Goal: Information Seeking & Learning: Compare options

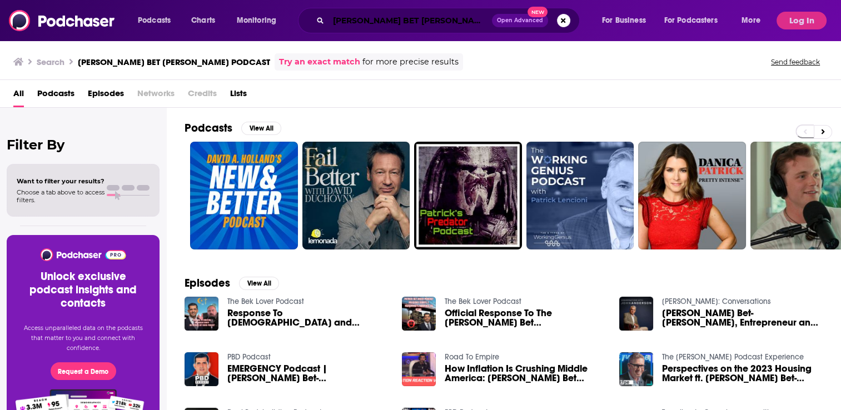
click at [421, 19] on input "[PERSON_NAME] BET [PERSON_NAME] PODCAST" at bounding box center [410, 21] width 163 height 18
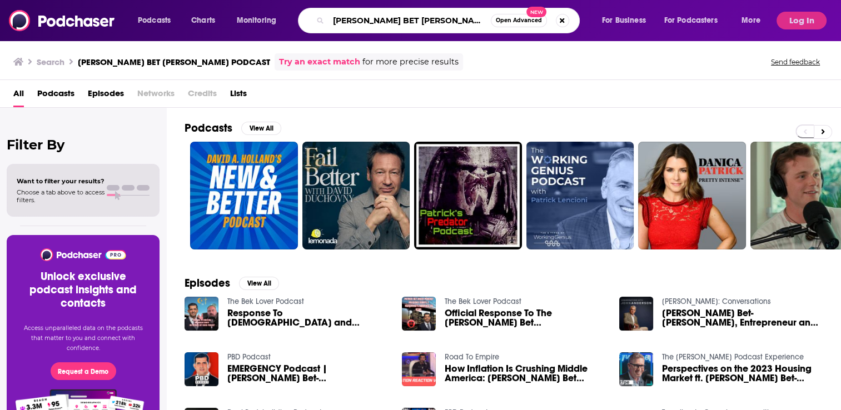
click at [421, 19] on input "[PERSON_NAME] BET [PERSON_NAME] PODCAST" at bounding box center [410, 21] width 162 height 18
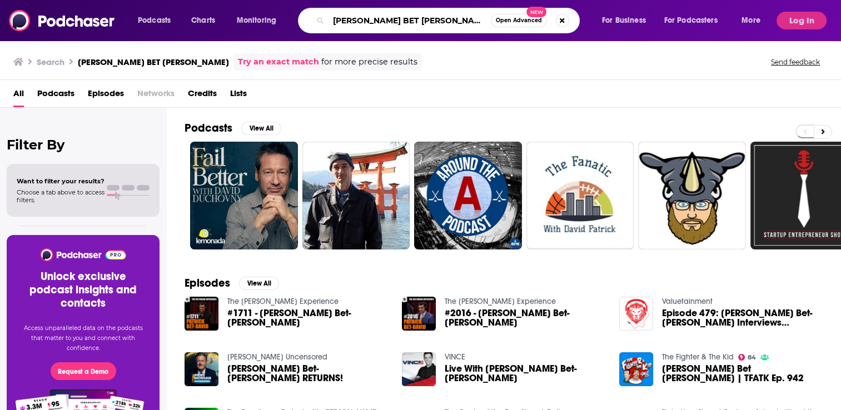
drag, startPoint x: 420, startPoint y: 19, endPoint x: 327, endPoint y: 31, distance: 94.2
click at [327, 31] on div "[PERSON_NAME] BET [PERSON_NAME] Open Advanced New" at bounding box center [439, 21] width 282 height 26
type input "PBD"
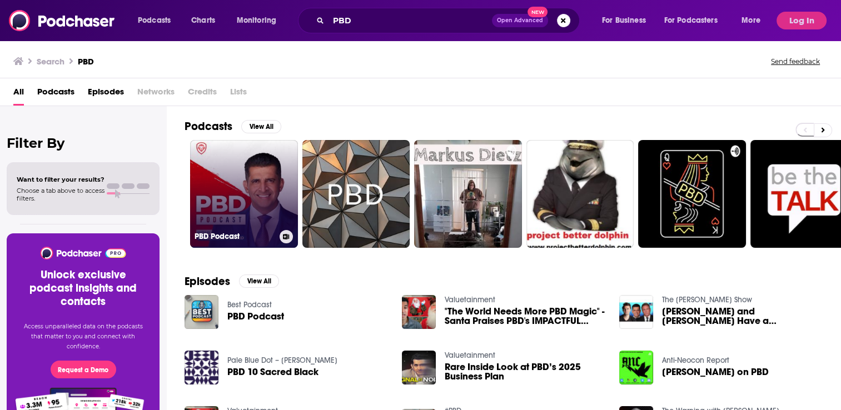
click at [238, 191] on link "PBD Podcast" at bounding box center [244, 194] width 108 height 108
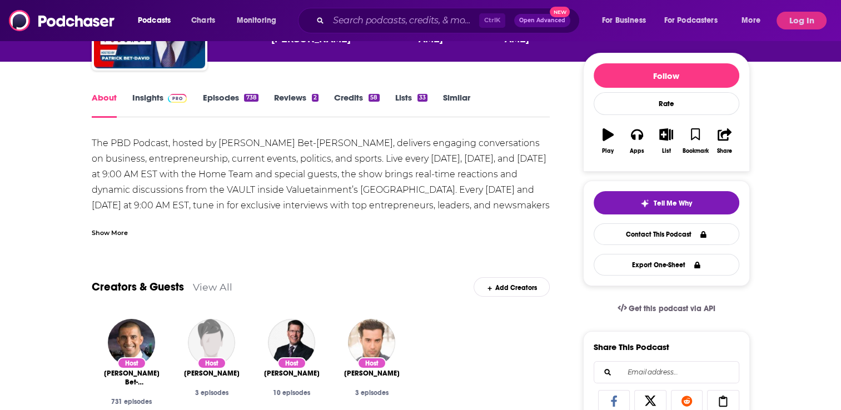
scroll to position [278, 0]
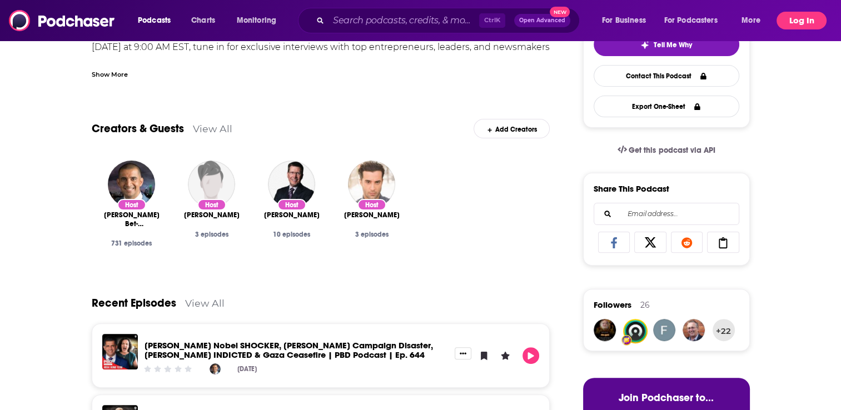
click at [803, 19] on button "Log In" at bounding box center [802, 21] width 50 height 18
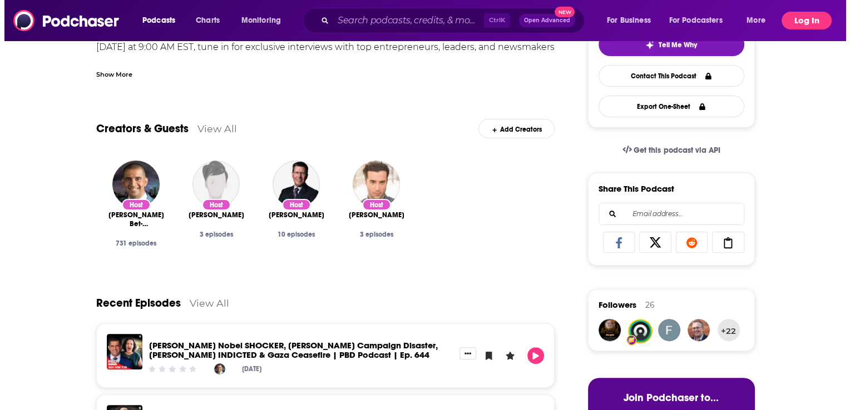
scroll to position [0, 0]
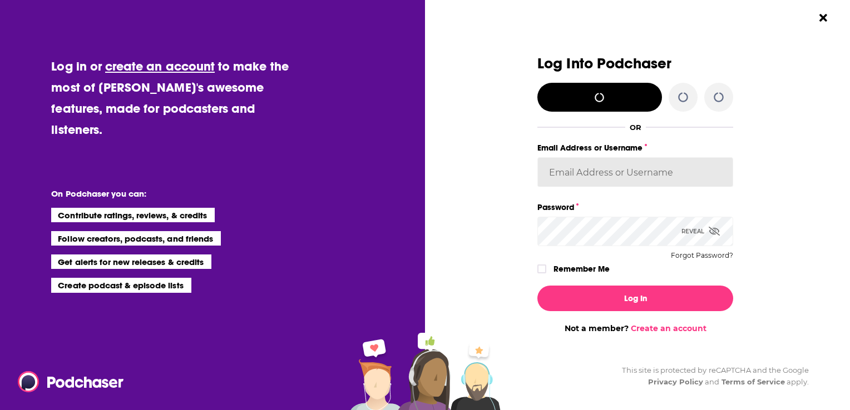
type input "[EMAIL_ADDRESS][DOMAIN_NAME]"
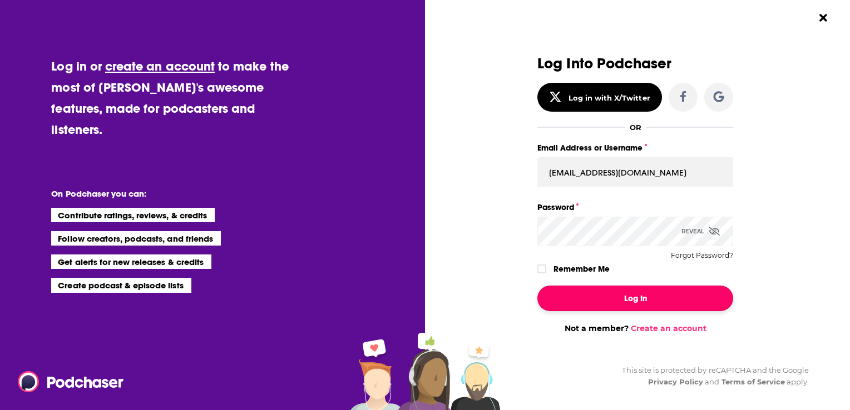
click at [623, 295] on button "Log In" at bounding box center [635, 299] width 196 height 26
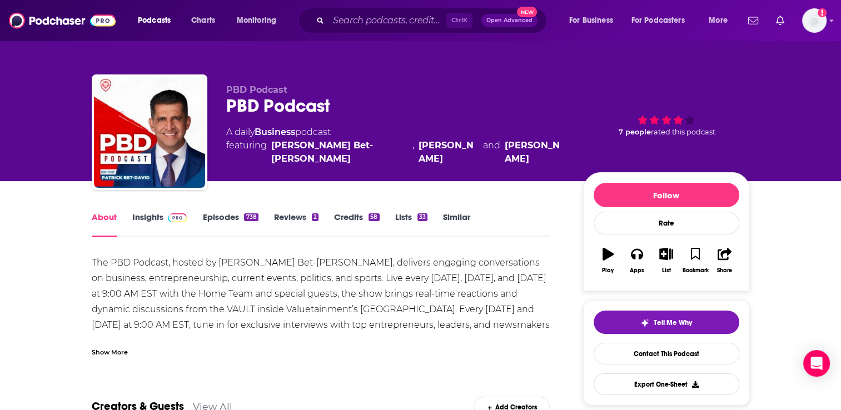
click at [143, 218] on link "Insights" at bounding box center [159, 225] width 55 height 26
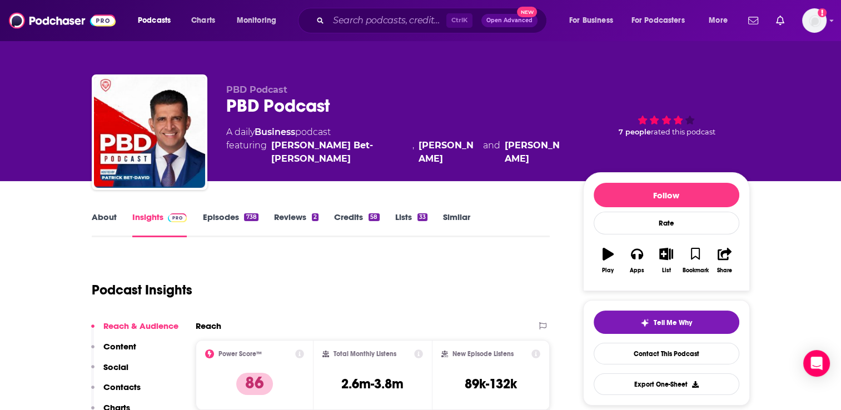
scroll to position [111, 0]
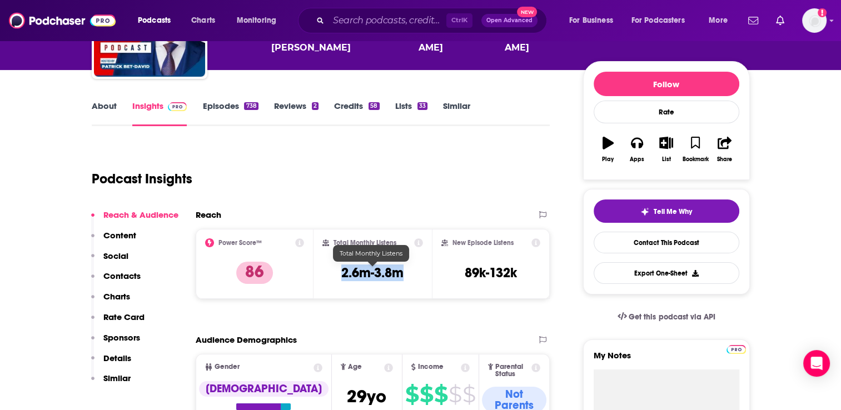
drag, startPoint x: 416, startPoint y: 273, endPoint x: 342, endPoint y: 276, distance: 73.4
click at [342, 276] on div "Total Monthly Listens 2.6m-3.8m" at bounding box center [372, 264] width 101 height 51
copy h3 "2.6m-3.8m"
click at [350, 18] on input "Search podcasts, credits, & more..." at bounding box center [388, 21] width 118 height 18
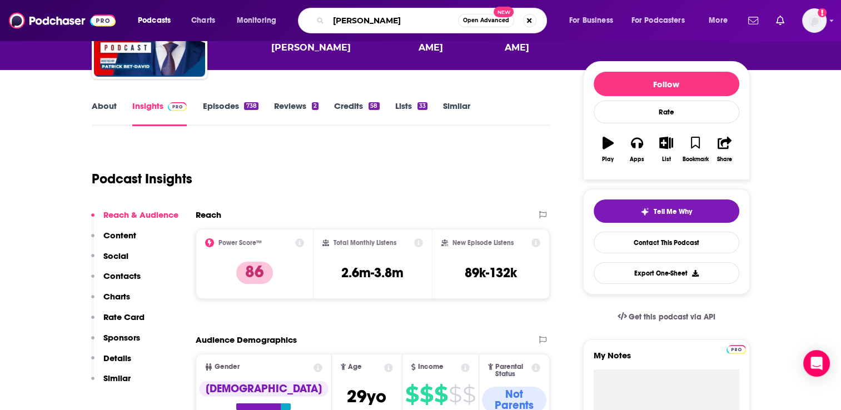
type input "[PERSON_NAME] show"
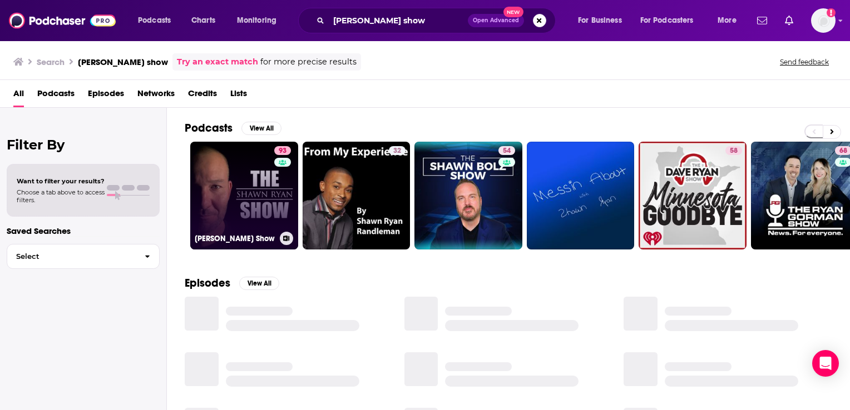
click at [242, 217] on link "93 [PERSON_NAME] Show" at bounding box center [244, 196] width 108 height 108
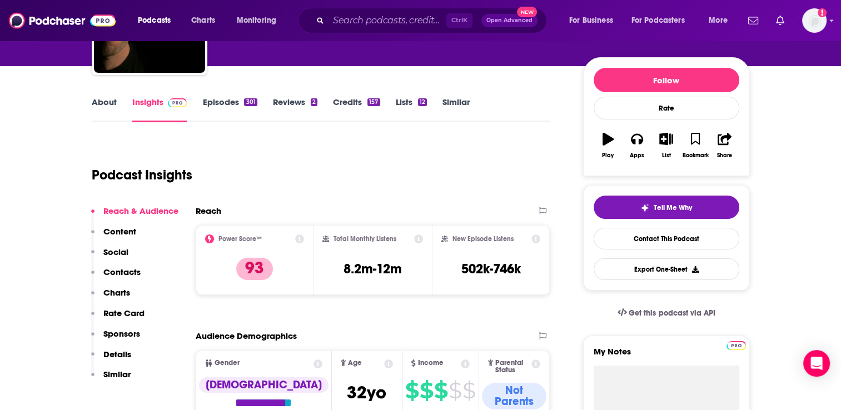
scroll to position [167, 0]
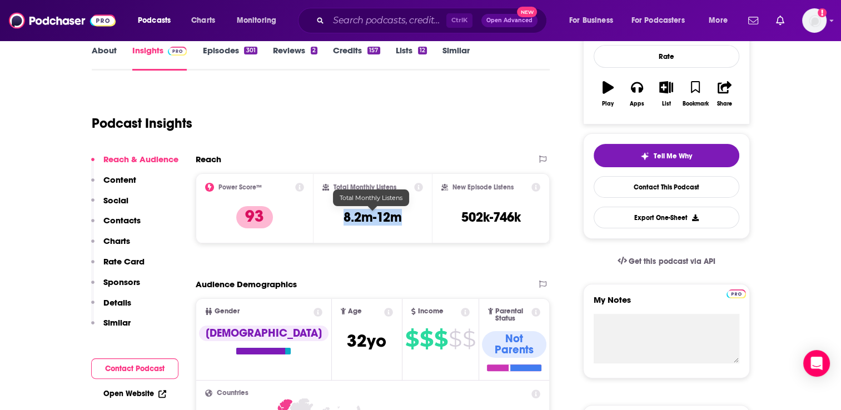
drag, startPoint x: 410, startPoint y: 220, endPoint x: 345, endPoint y: 221, distance: 65.6
click at [345, 221] on div "Total Monthly Listens 8.2m-12m" at bounding box center [372, 208] width 101 height 51
copy h3 "8.2m-12m"
click at [367, 21] on input "Search podcasts, credits, & more..." at bounding box center [388, 21] width 118 height 18
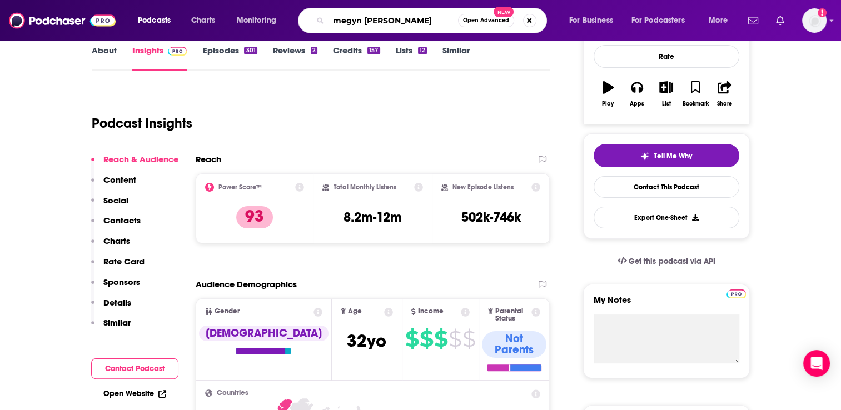
type input "[PERSON_NAME]"
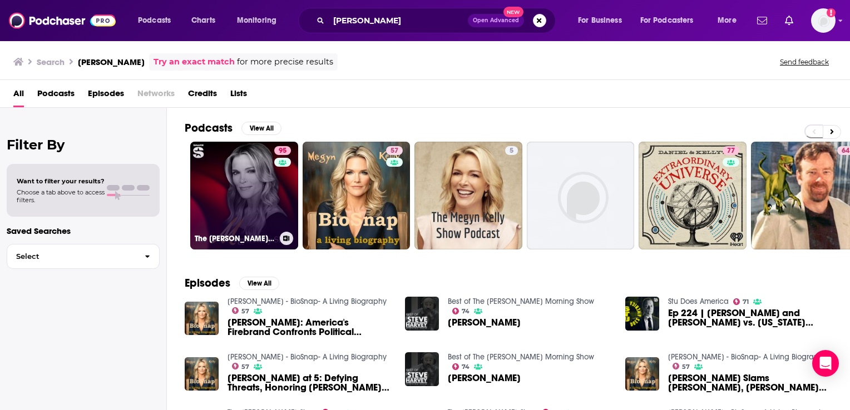
click at [211, 183] on link "95 The [PERSON_NAME] Show" at bounding box center [244, 196] width 108 height 108
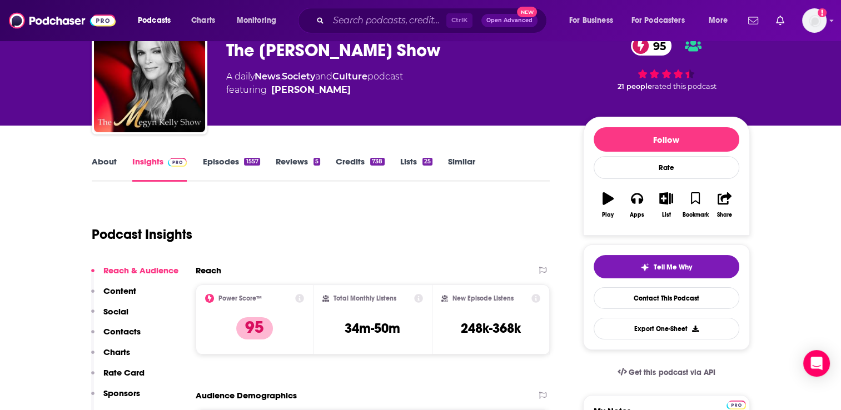
scroll to position [167, 0]
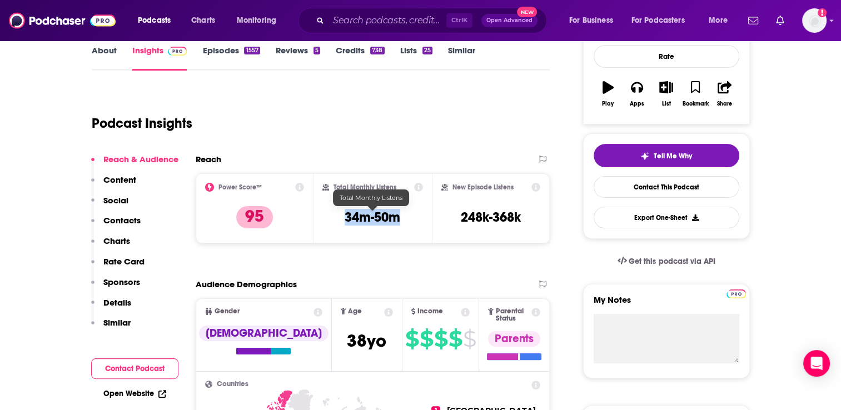
drag, startPoint x: 415, startPoint y: 217, endPoint x: 348, endPoint y: 217, distance: 67.3
click at [348, 217] on div "Total Monthly Listens 34m-50m" at bounding box center [372, 208] width 101 height 51
copy h3 "34m-50m"
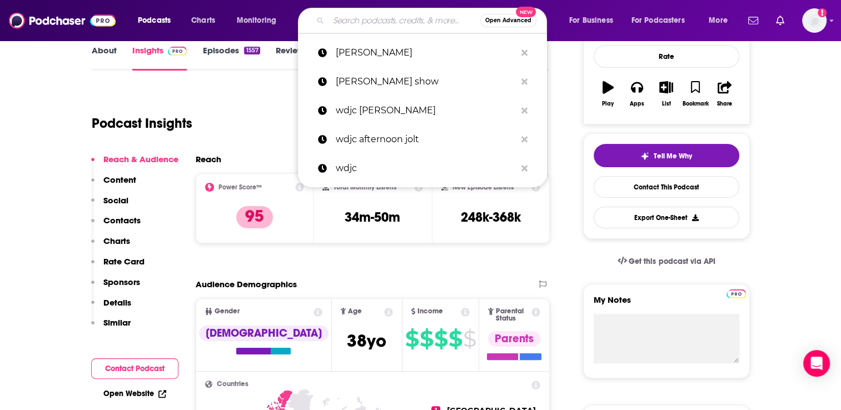
click at [345, 17] on input "Search podcasts, credits, & more..." at bounding box center [405, 21] width 152 height 18
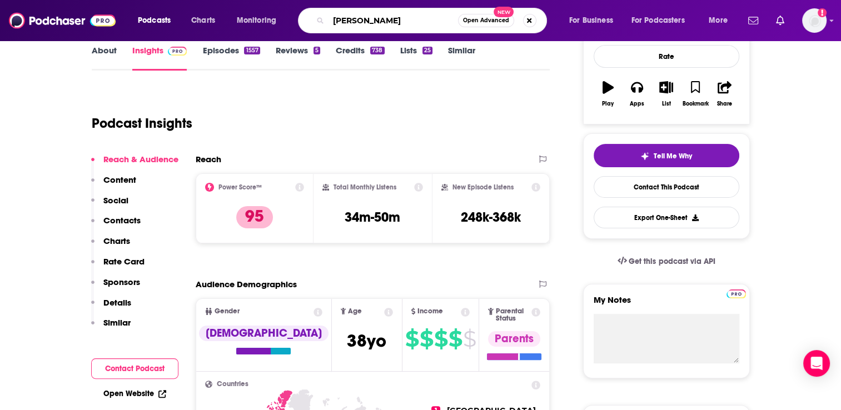
type input "[PERSON_NAME]"
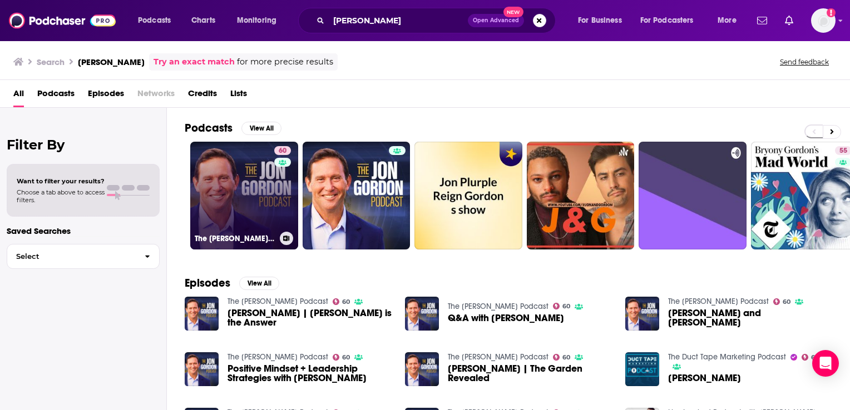
click at [247, 174] on link "60 The [PERSON_NAME] Podcast" at bounding box center [244, 196] width 108 height 108
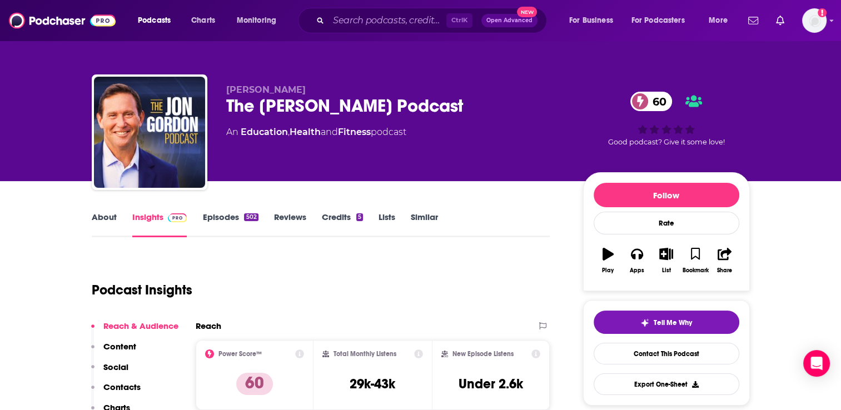
scroll to position [111, 0]
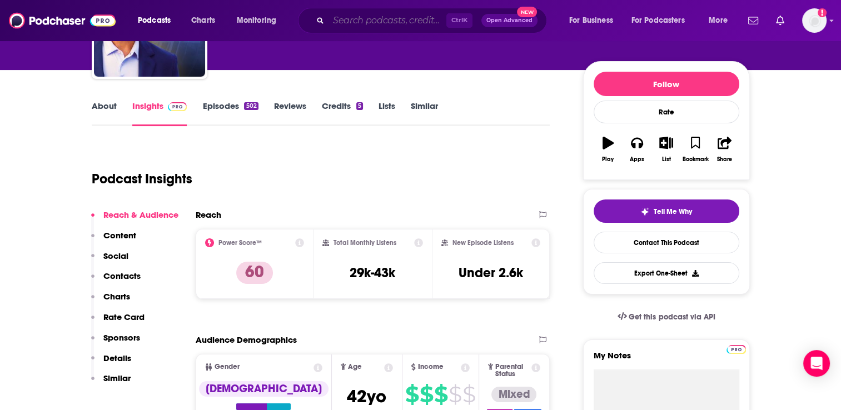
click at [379, 23] on input "Search podcasts, credits, & more..." at bounding box center [388, 21] width 118 height 18
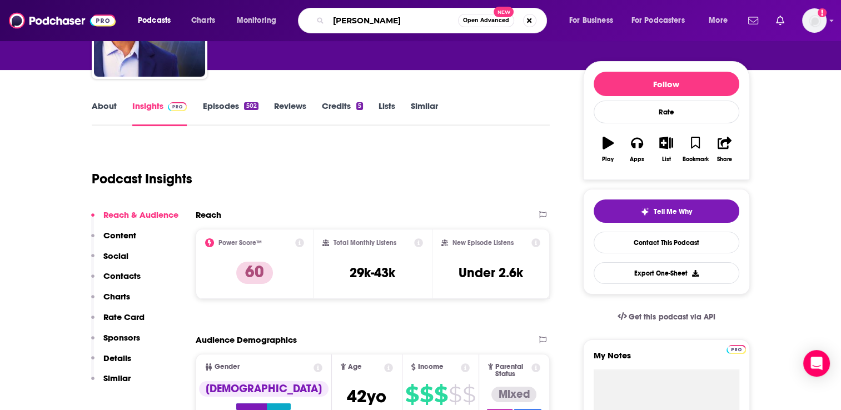
type input "dr [PERSON_NAME]"
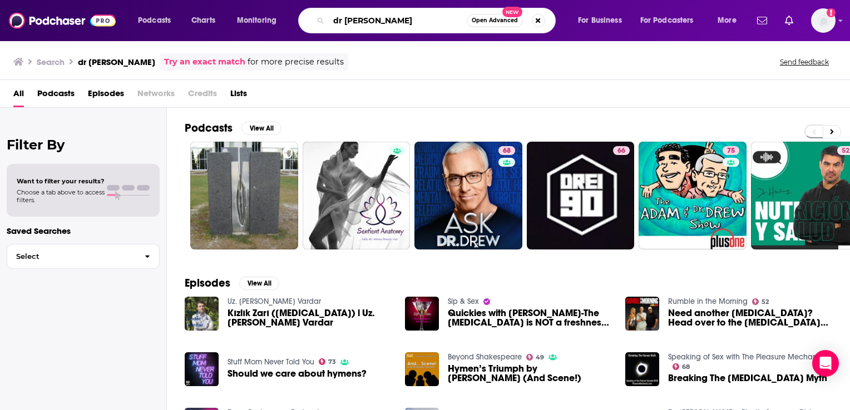
click at [375, 21] on input "dr [PERSON_NAME]" at bounding box center [398, 21] width 138 height 18
type input "dr [PERSON_NAME] show"
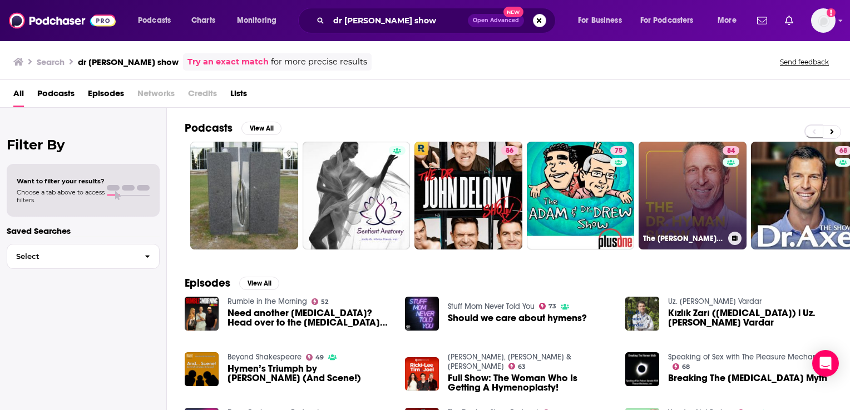
click at [671, 172] on link "84 The [PERSON_NAME] Show" at bounding box center [692, 196] width 108 height 108
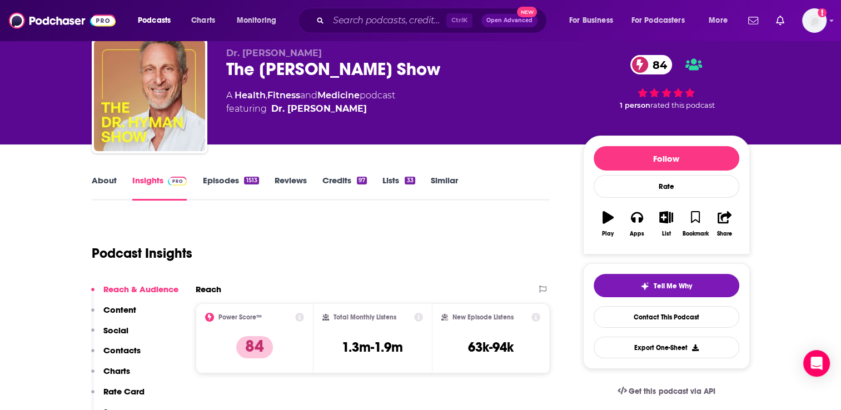
scroll to position [111, 0]
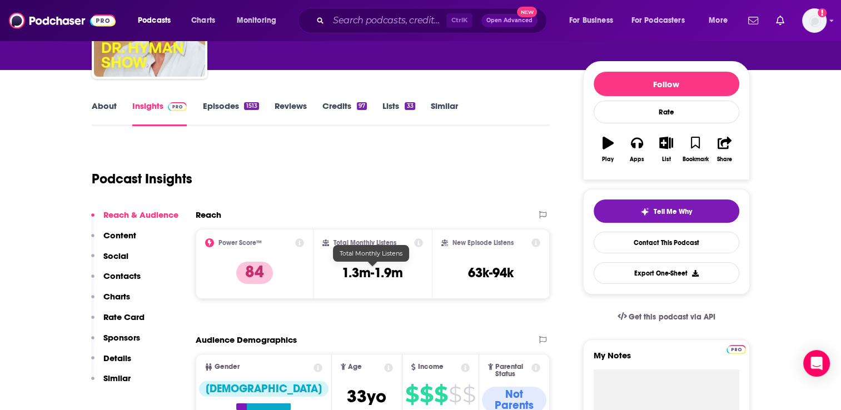
click at [400, 278] on h3 "1.3m-1.9m" at bounding box center [372, 273] width 61 height 17
drag, startPoint x: 399, startPoint y: 275, endPoint x: 341, endPoint y: 277, distance: 57.9
click at [341, 277] on div "Total Monthly Listens 1.3m-1.9m" at bounding box center [372, 264] width 101 height 51
copy h3 "1.3m-1.9m"
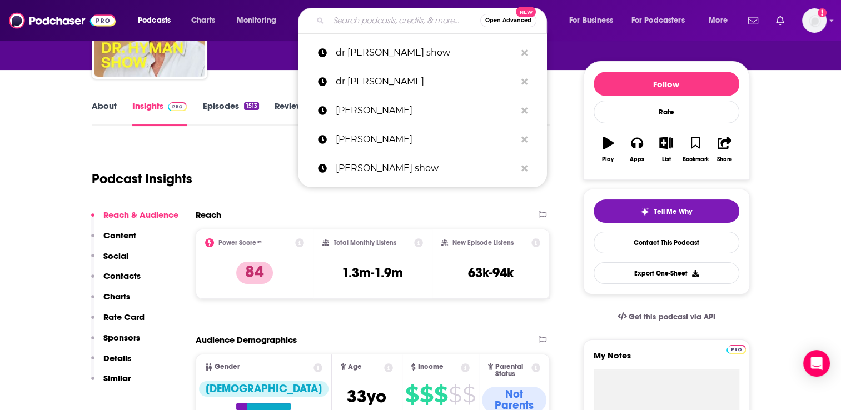
click at [400, 24] on input "Search podcasts, credits, & more..." at bounding box center [405, 21] width 152 height 18
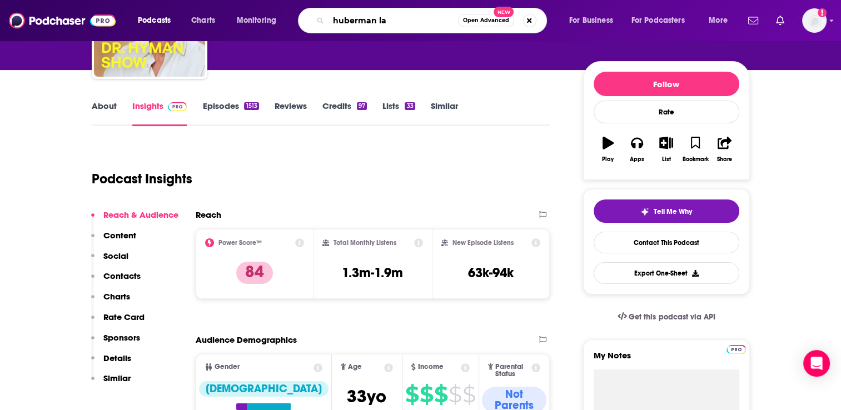
type input "huberman lab"
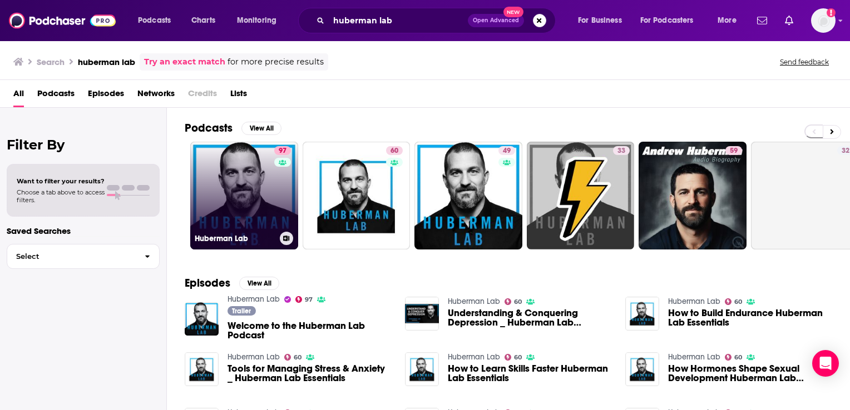
click at [250, 180] on link "97 Huberman Lab" at bounding box center [244, 196] width 108 height 108
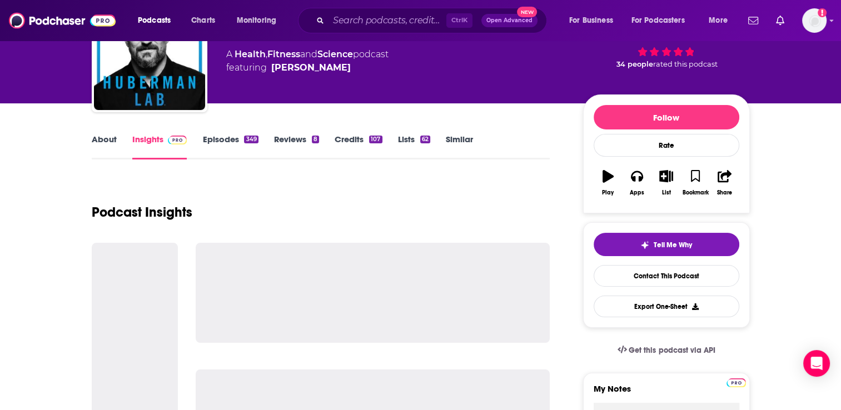
scroll to position [167, 0]
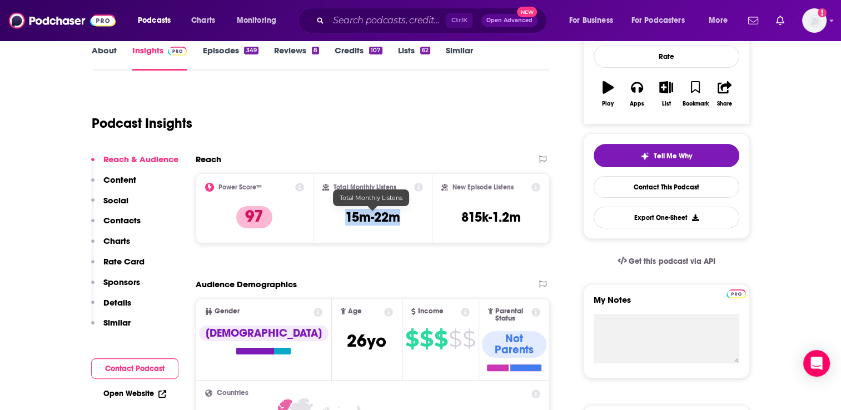
drag, startPoint x: 406, startPoint y: 216, endPoint x: 346, endPoint y: 218, distance: 60.1
click at [346, 218] on div "Total Monthly Listens 15m-22m" at bounding box center [372, 208] width 101 height 51
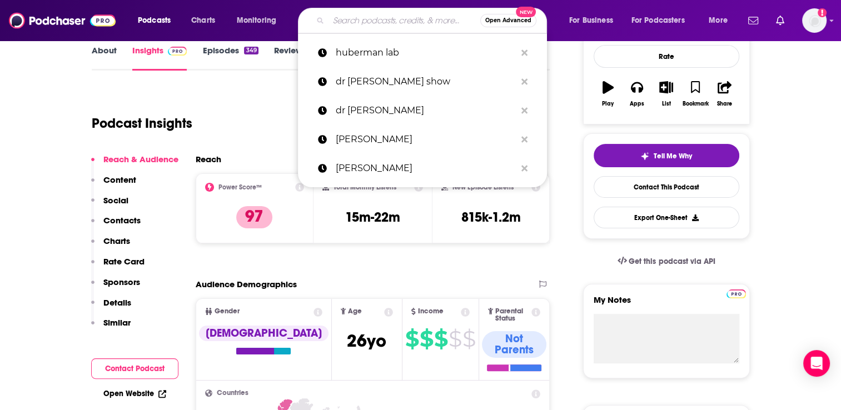
click at [399, 21] on input "Search podcasts, credits, & more..." at bounding box center [405, 21] width 152 height 18
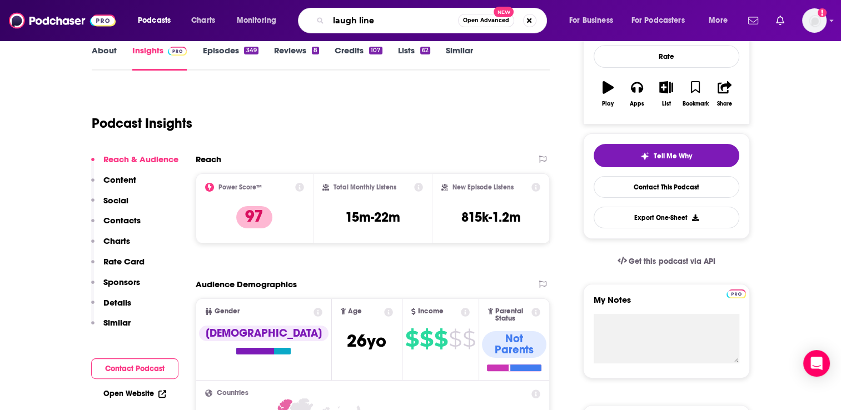
type input "laugh lines"
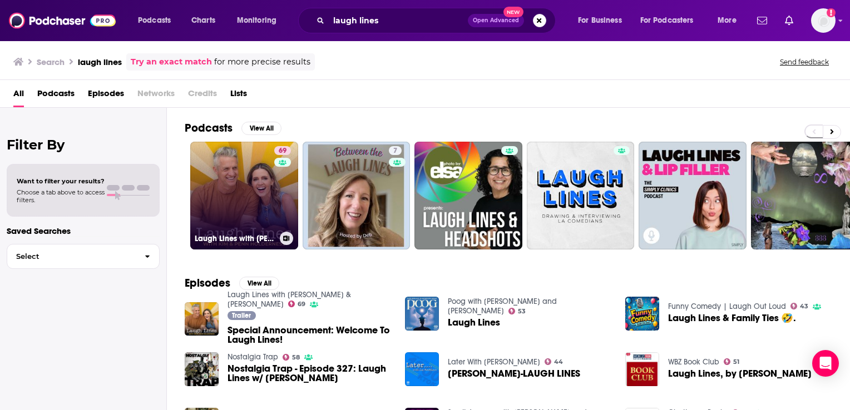
click at [251, 195] on link "69 Laugh Lines with [PERSON_NAME] & [PERSON_NAME]" at bounding box center [244, 196] width 108 height 108
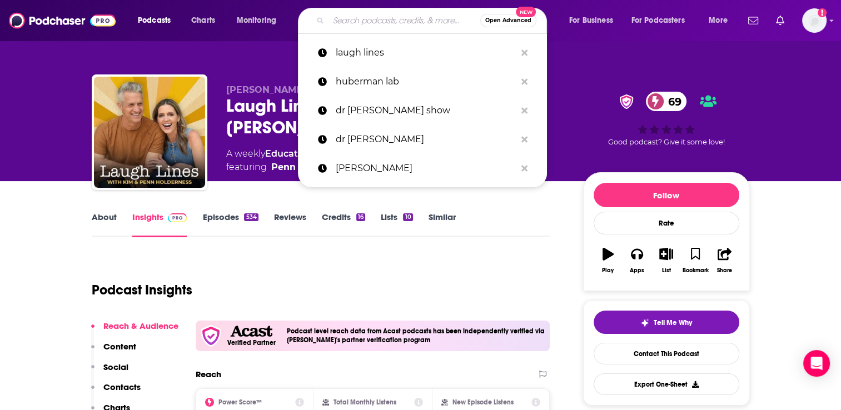
click at [342, 20] on input "Search podcasts, credits, & more..." at bounding box center [405, 21] width 152 height 18
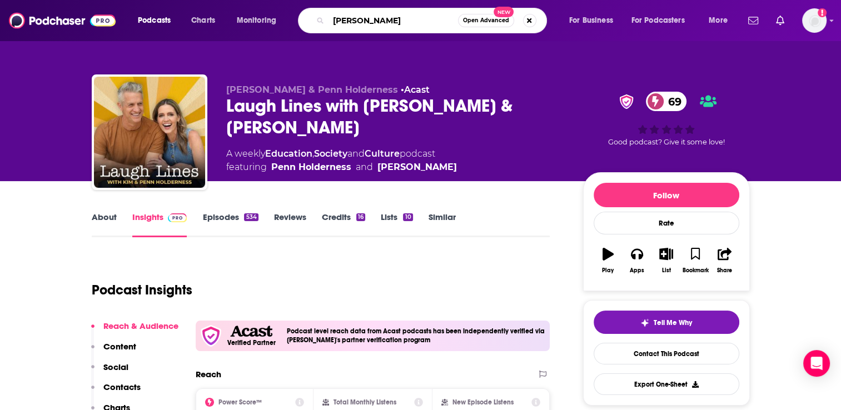
type input "[PERSON_NAME]"
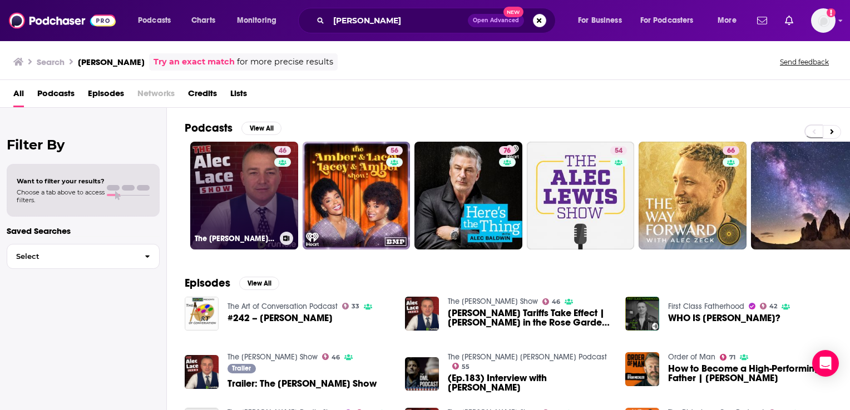
click at [249, 197] on link "46 The [PERSON_NAME] Show" at bounding box center [244, 196] width 108 height 108
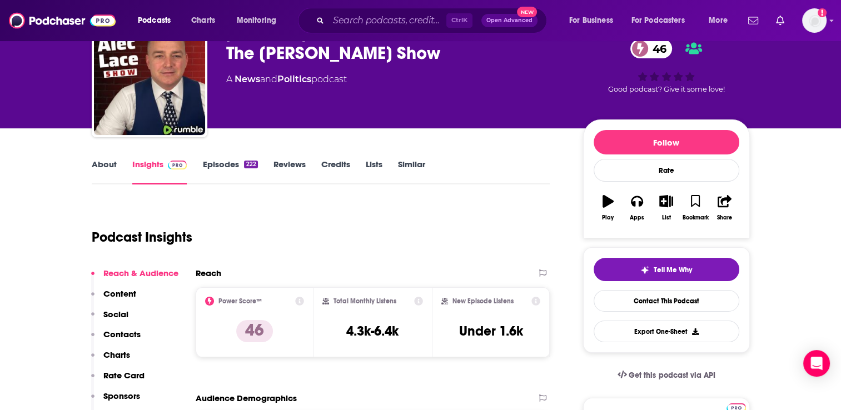
scroll to position [56, 0]
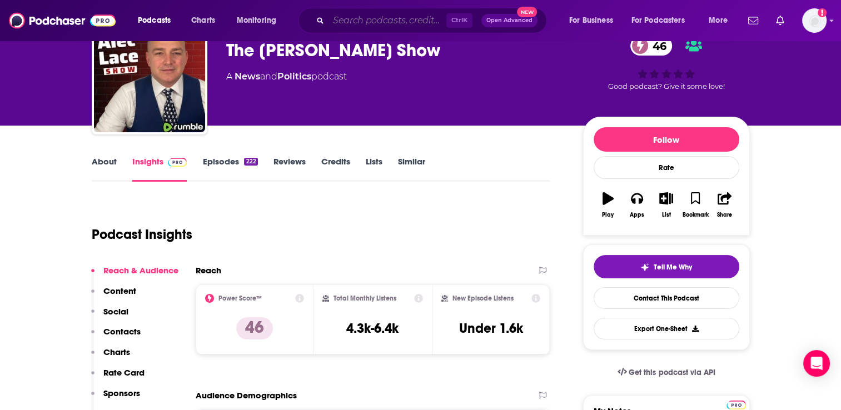
click at [373, 21] on input "Search podcasts, credits, & more..." at bounding box center [388, 21] width 118 height 18
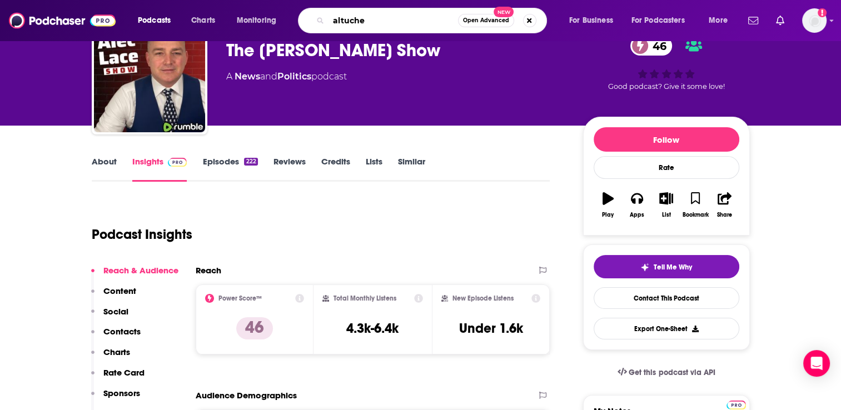
type input "[PERSON_NAME]"
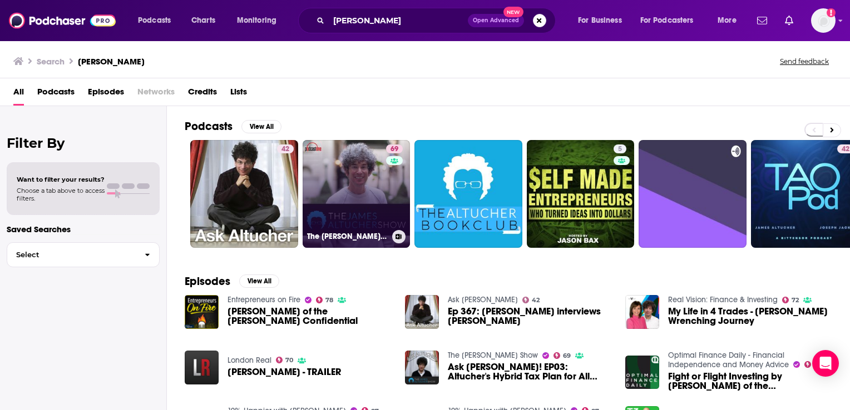
click at [376, 181] on link "69 The [PERSON_NAME] Show" at bounding box center [356, 194] width 108 height 108
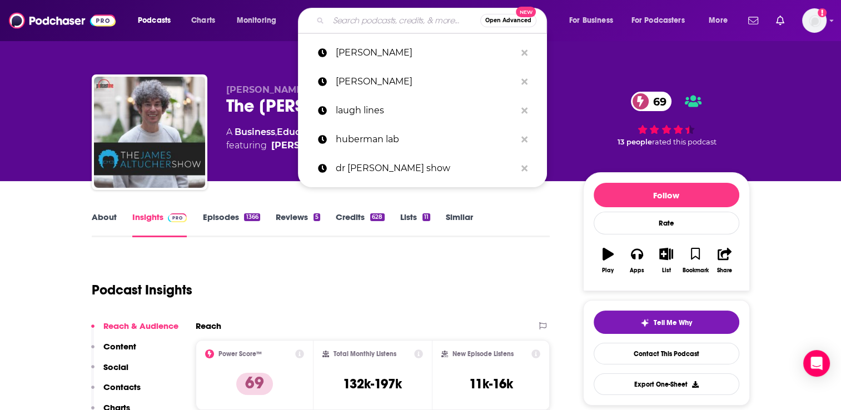
click at [385, 22] on input "Search podcasts, credits, & more..." at bounding box center [405, 21] width 152 height 18
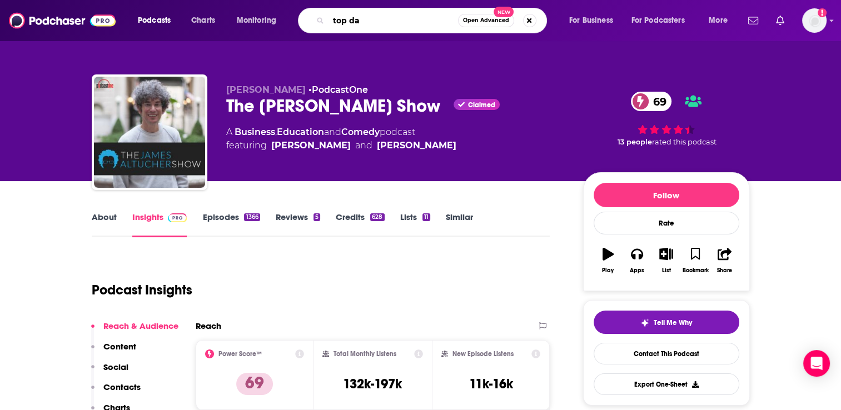
type input "top dad"
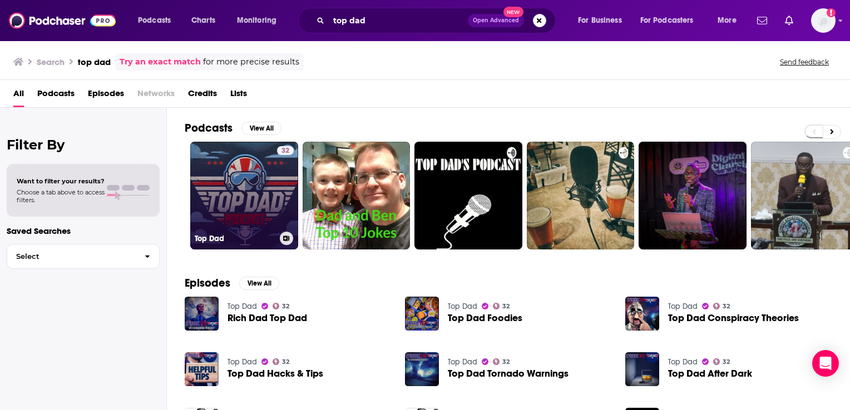
click at [258, 190] on link "32 Top Dad" at bounding box center [244, 196] width 108 height 108
